Goal: Find specific page/section: Find specific page/section

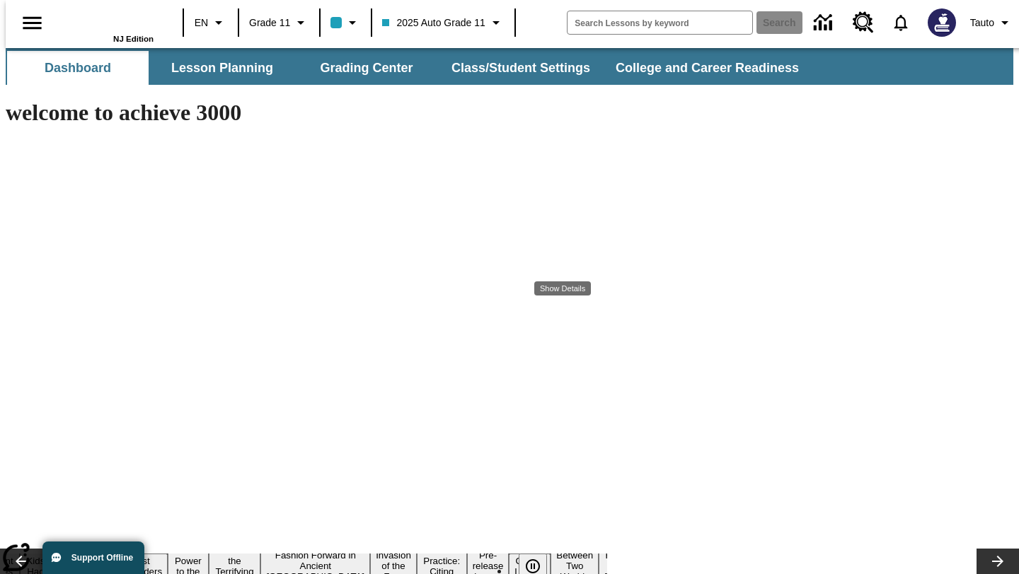
type input "-1"
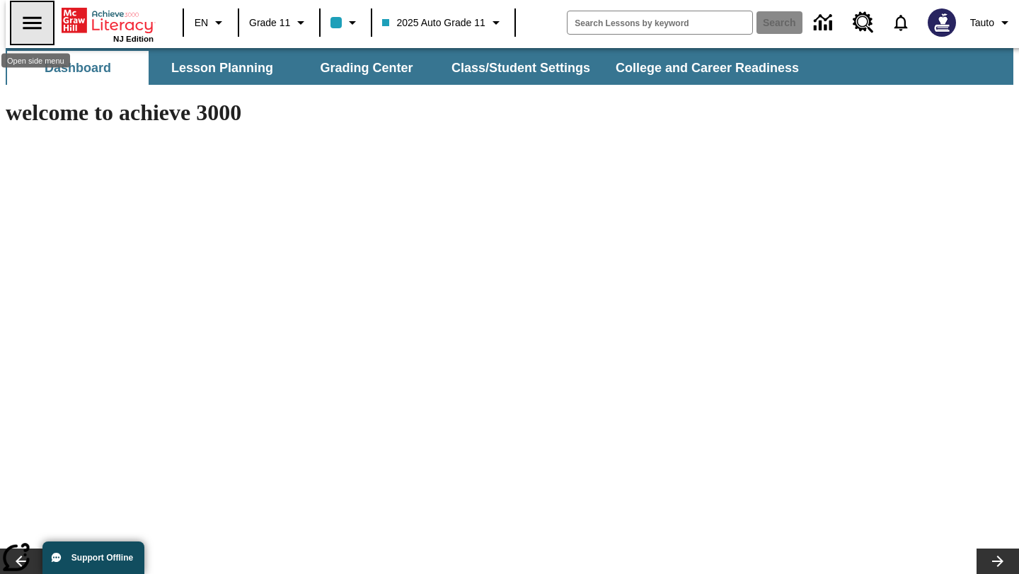
click at [24, 23] on icon "Open side menu" at bounding box center [32, 23] width 25 height 25
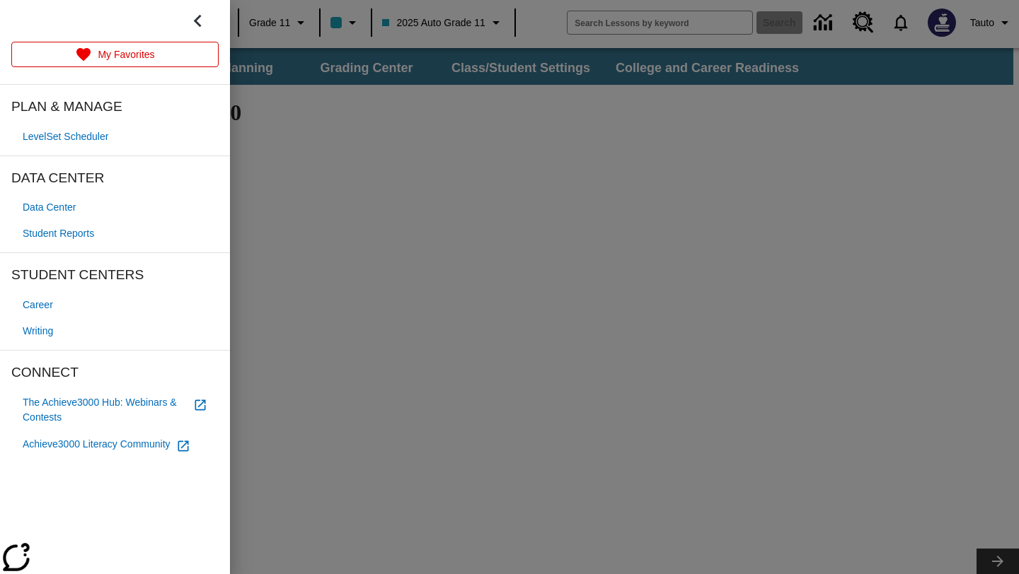
click at [292, 68] on div at bounding box center [509, 287] width 1019 height 574
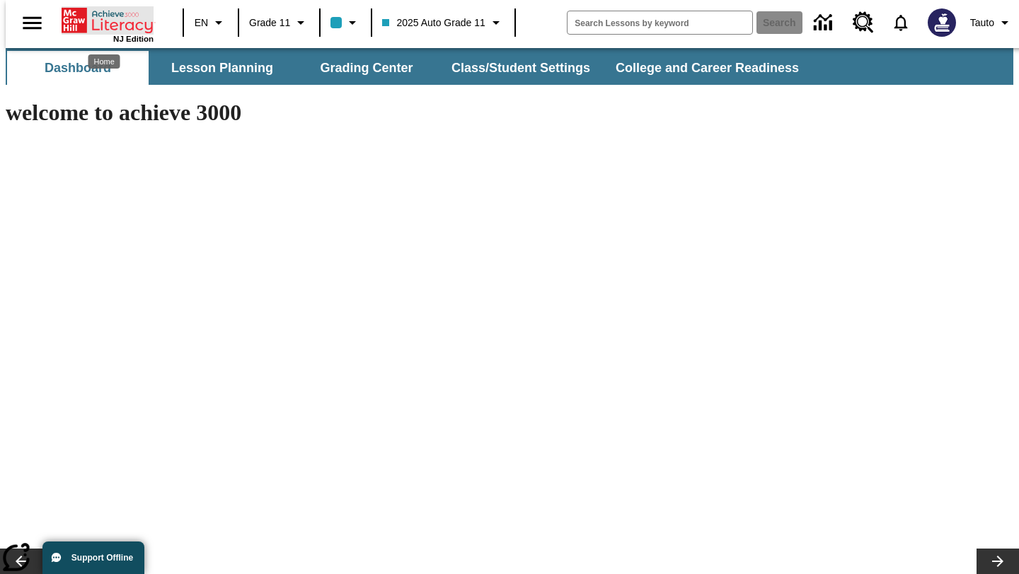
click at [94, 18] on icon "Home" at bounding box center [109, 20] width 94 height 28
click at [28, 25] on icon "Open side menu" at bounding box center [32, 23] width 25 height 25
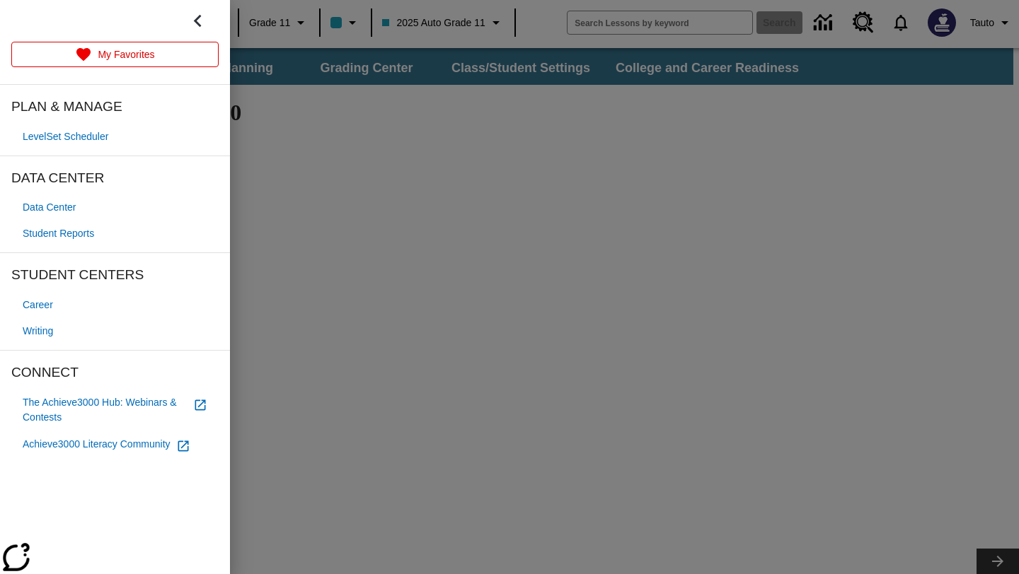
click at [81, 144] on link "LevelSet Scheduler" at bounding box center [114, 137] width 207 height 26
